Goal: Contribute content

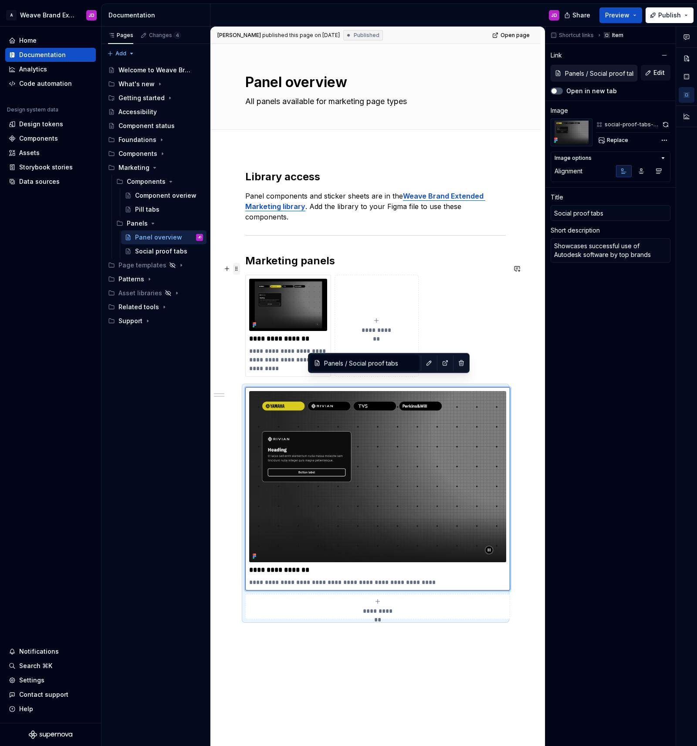
click at [237, 267] on span at bounding box center [236, 269] width 7 height 12
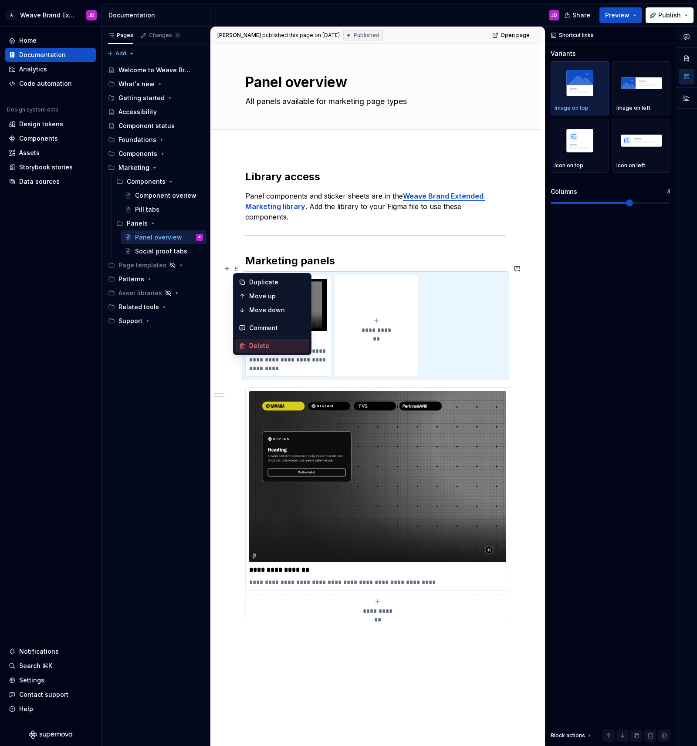
click at [266, 344] on div "Delete" at bounding box center [277, 345] width 57 height 9
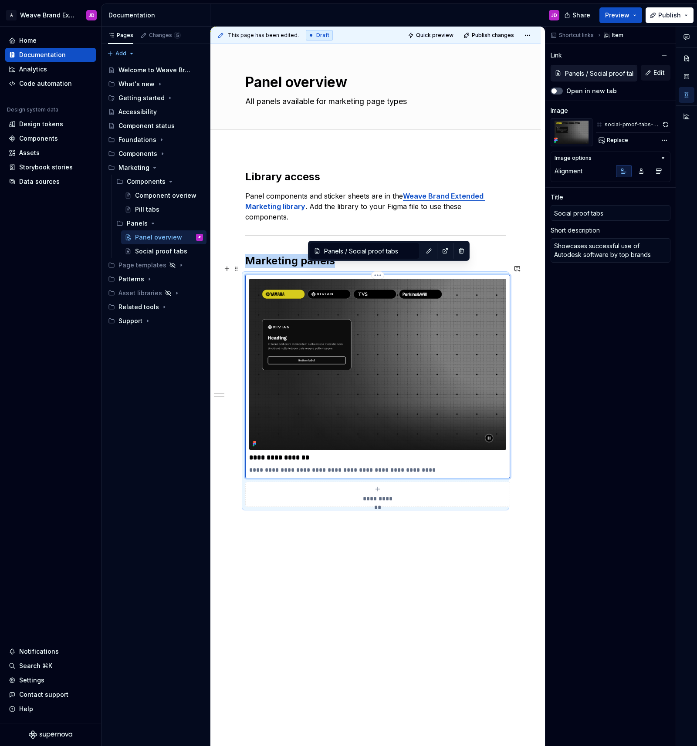
click at [445, 336] on img at bounding box center [377, 364] width 257 height 171
click at [664, 140] on div "Comments Open comments No comments yet Select ‘Comment’ from the block context …" at bounding box center [621, 387] width 152 height 720
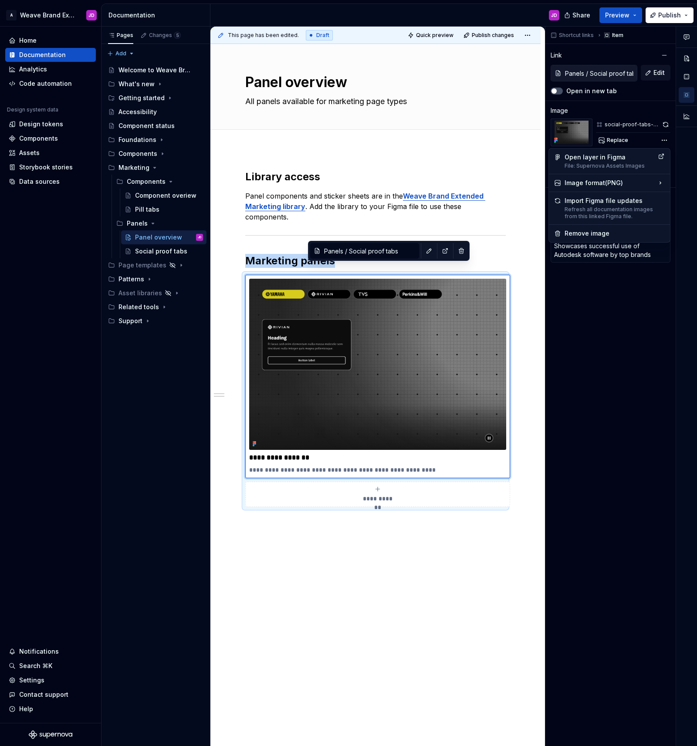
click at [632, 291] on div "Comments Open comments No comments yet Select ‘Comment’ from the block context …" at bounding box center [621, 387] width 152 height 720
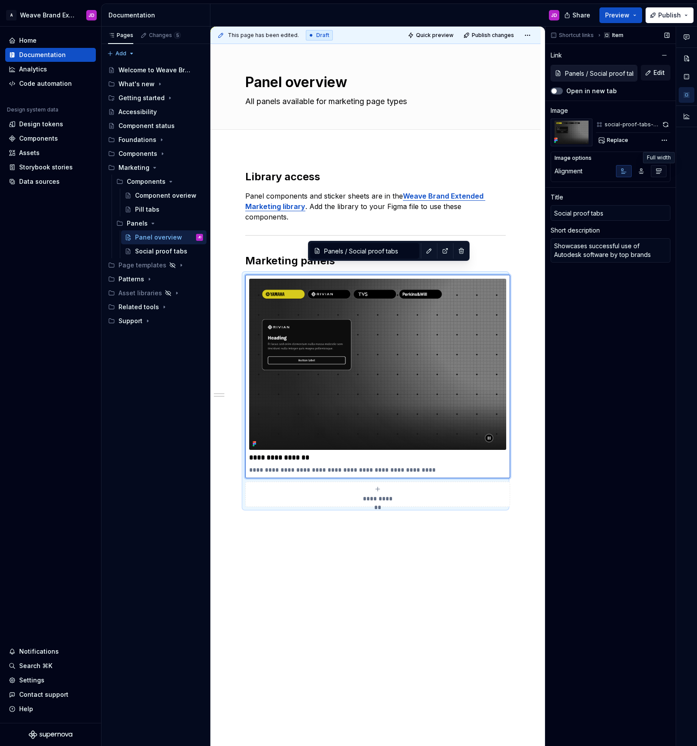
click at [658, 170] on icon "button" at bounding box center [658, 171] width 7 height 7
click at [503, 35] on span "Publish changes" at bounding box center [493, 35] width 42 height 7
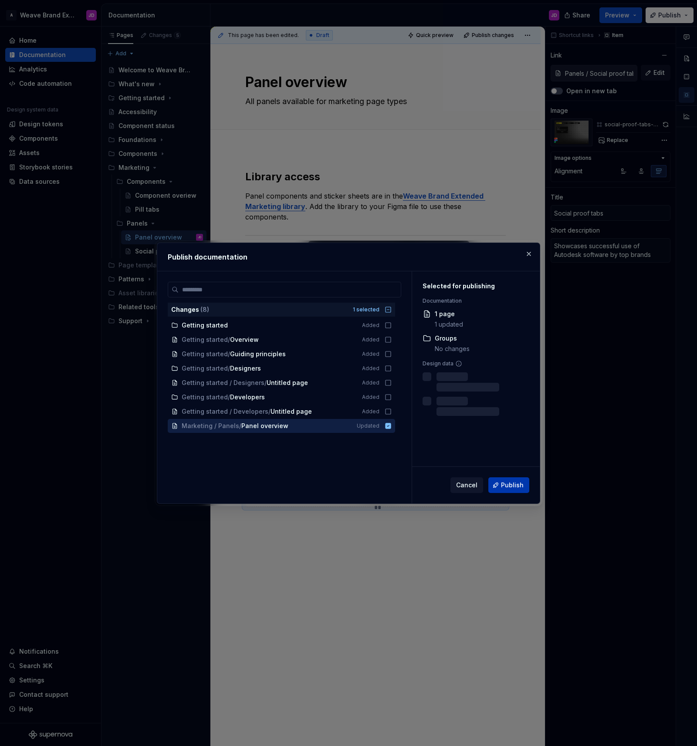
click at [514, 483] on span "Publish" at bounding box center [512, 485] width 23 height 9
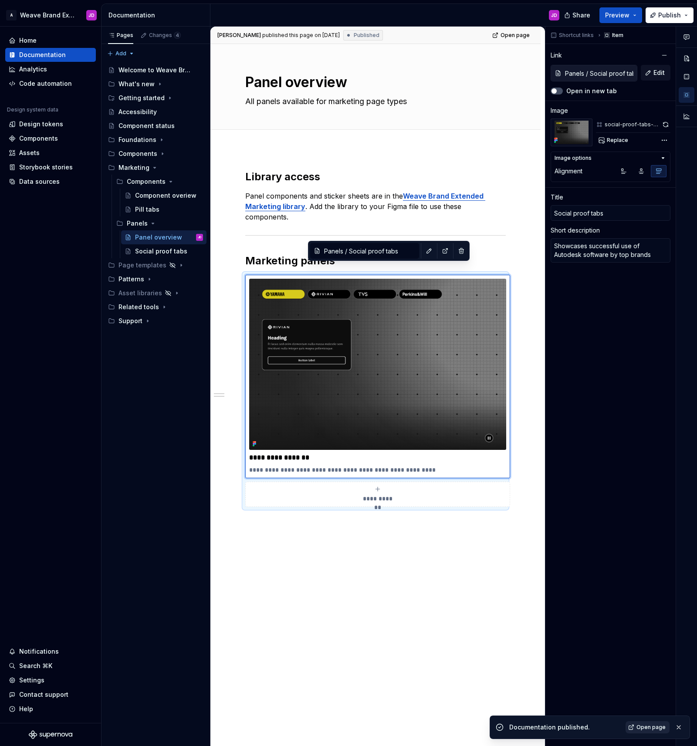
click at [661, 726] on span "Open page" at bounding box center [650, 727] width 29 height 7
click at [253, 443] on icon at bounding box center [254, 444] width 2 height 2
type textarea "*"
